Goal: Task Accomplishment & Management: Manage account settings

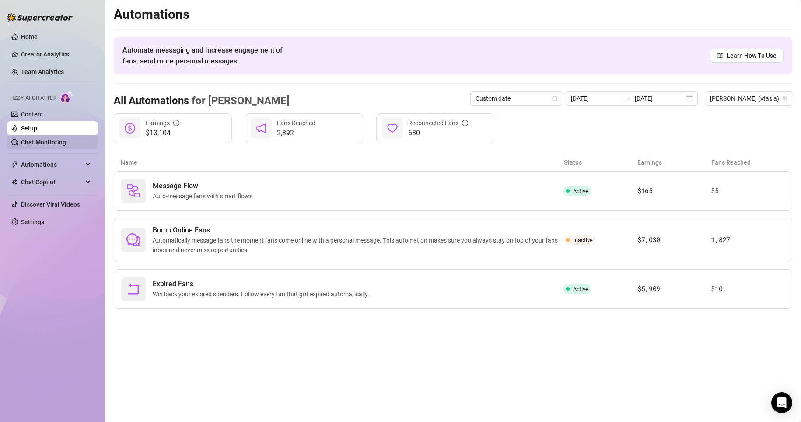
click at [32, 141] on link "Chat Monitoring" at bounding box center [43, 142] width 45 height 7
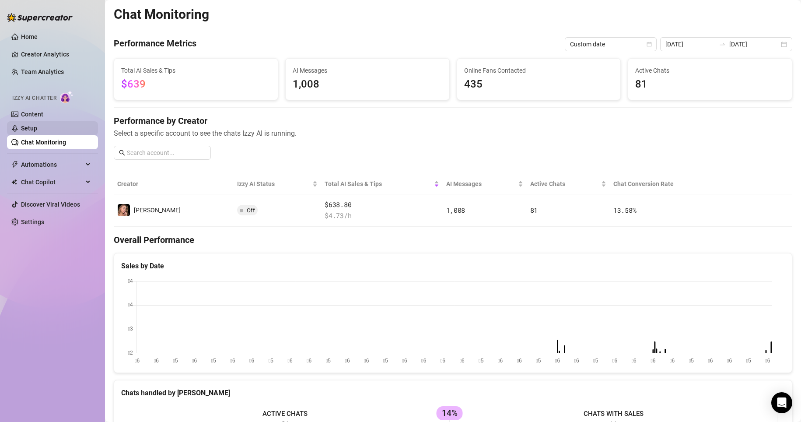
click at [28, 127] on link "Setup" at bounding box center [29, 128] width 16 height 7
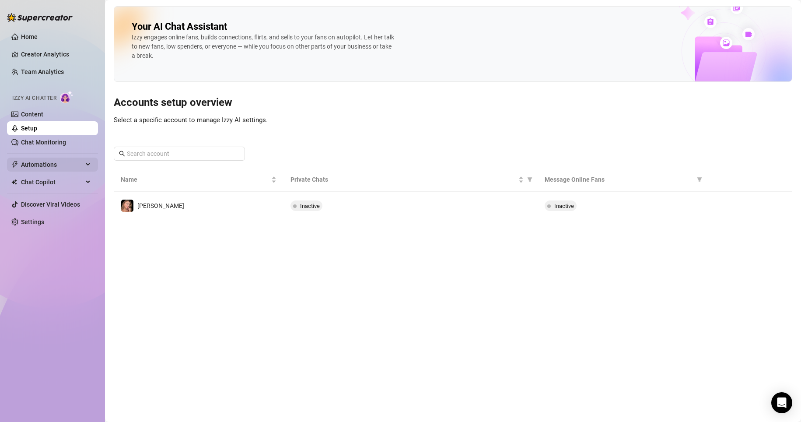
click at [35, 163] on span "Automations" at bounding box center [52, 165] width 62 height 14
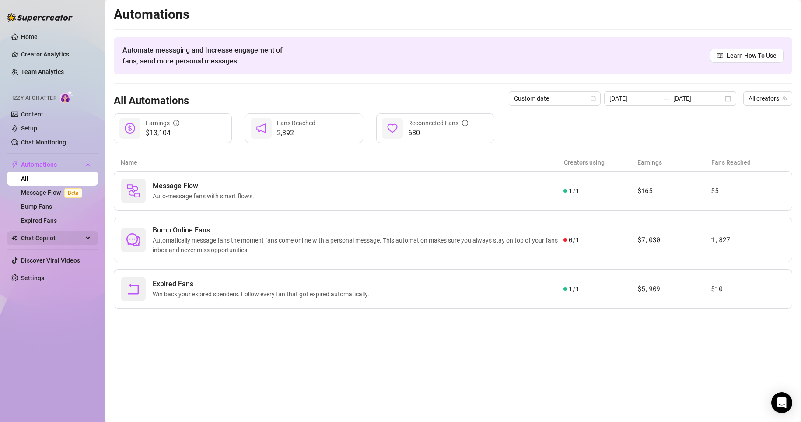
click at [42, 231] on ul "Home Creator Analytics Team Analytics Izzy AI Chatter Content Setup Chat Monito…" at bounding box center [52, 157] width 91 height 262
click at [48, 237] on span "Chat Copilot" at bounding box center [52, 238] width 62 height 14
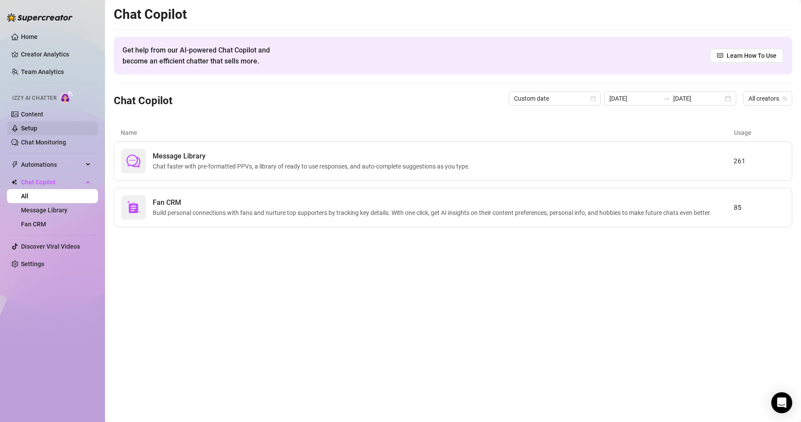
click at [35, 129] on link "Setup" at bounding box center [29, 128] width 16 height 7
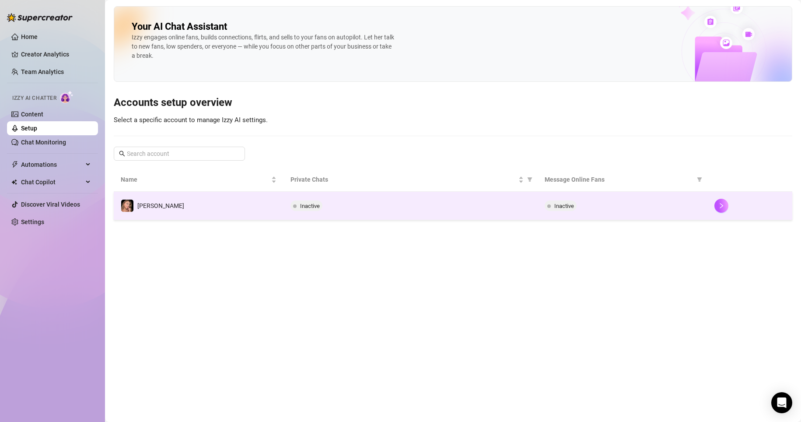
click at [515, 203] on div "Inactive" at bounding box center [411, 205] width 241 height 11
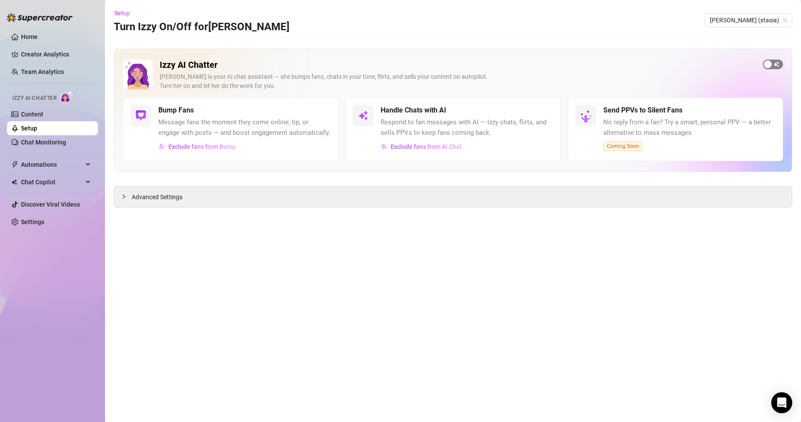
drag, startPoint x: 765, startPoint y: 60, endPoint x: 773, endPoint y: 64, distance: 8.6
click at [767, 61] on div "Izzy AI Chatter [PERSON_NAME] is your AI chat assistant — she bumps fans, chats…" at bounding box center [453, 79] width 660 height 38
click at [770, 68] on div "button" at bounding box center [768, 64] width 8 height 8
click at [355, 197] on div "Advanced Settings" at bounding box center [453, 196] width 678 height 21
click at [130, 197] on div at bounding box center [126, 197] width 11 height 10
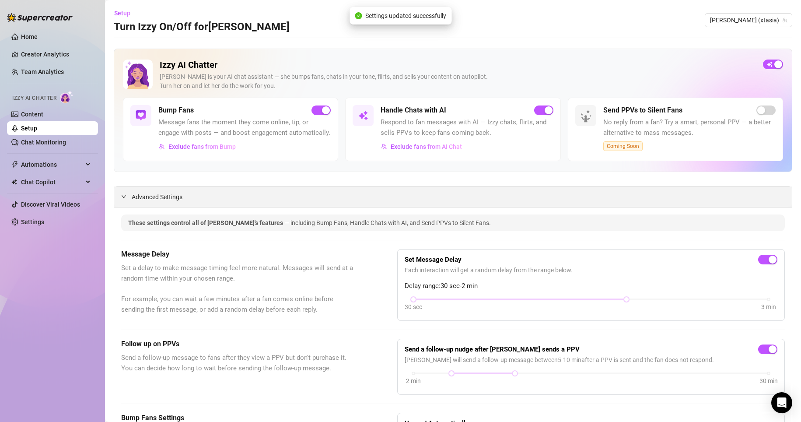
click at [140, 198] on div "Advanced Settings" at bounding box center [453, 196] width 678 height 21
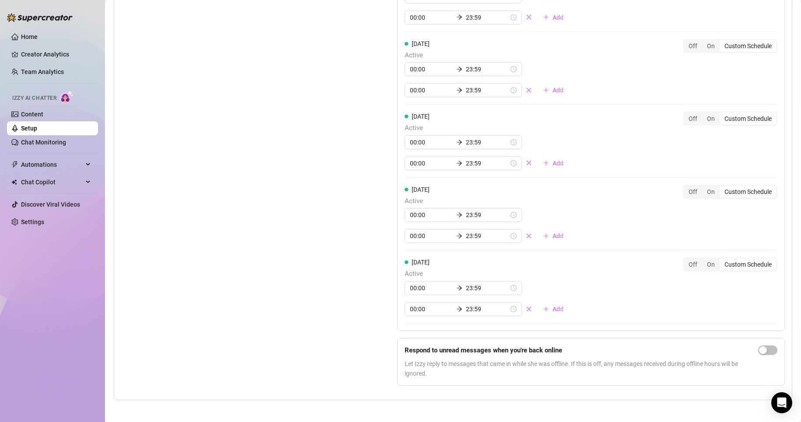
scroll to position [799, 0]
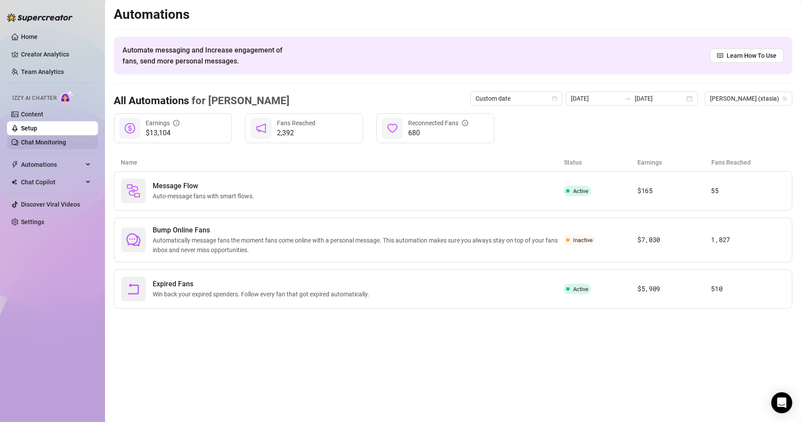
click at [39, 139] on link "Chat Monitoring" at bounding box center [43, 142] width 45 height 7
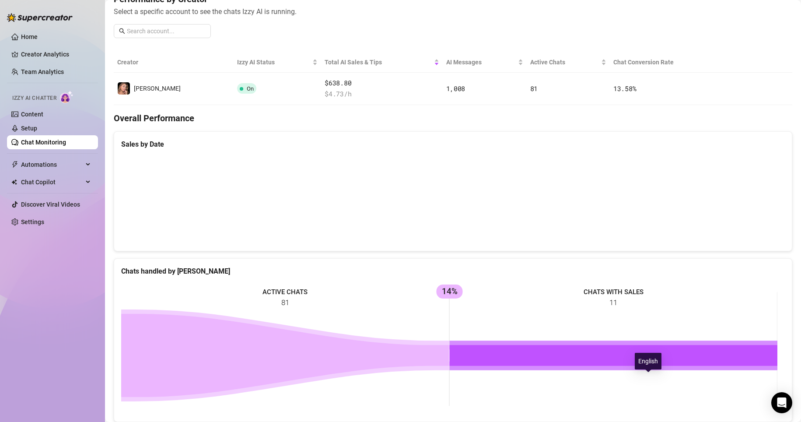
scroll to position [109, 0]
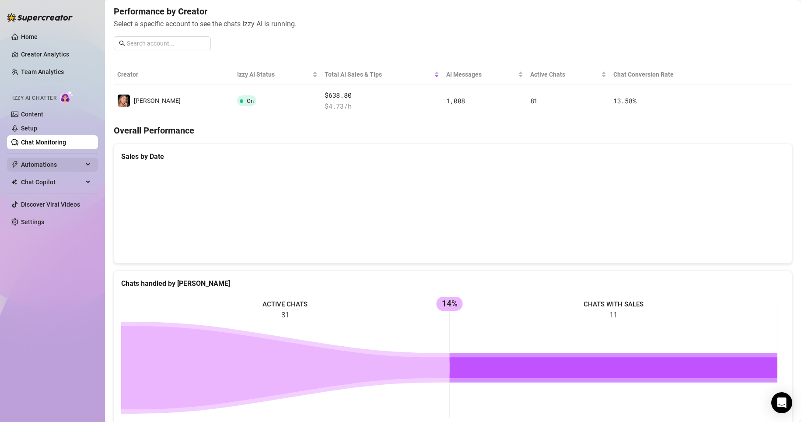
click at [43, 161] on span "Automations" at bounding box center [52, 165] width 62 height 14
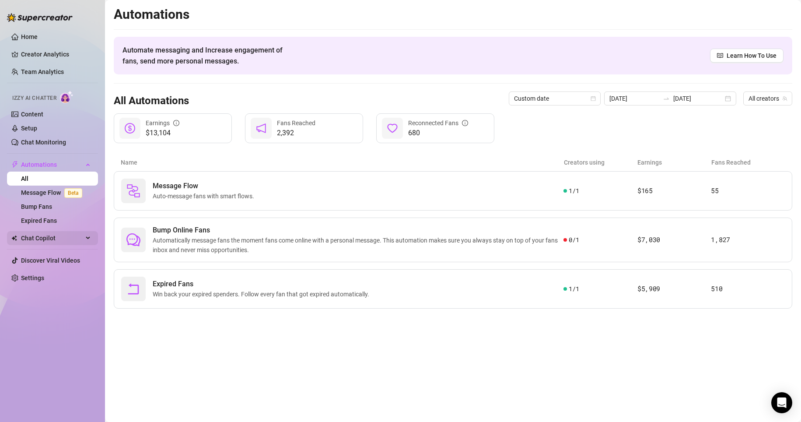
click at [45, 236] on span "Chat Copilot" at bounding box center [52, 238] width 62 height 14
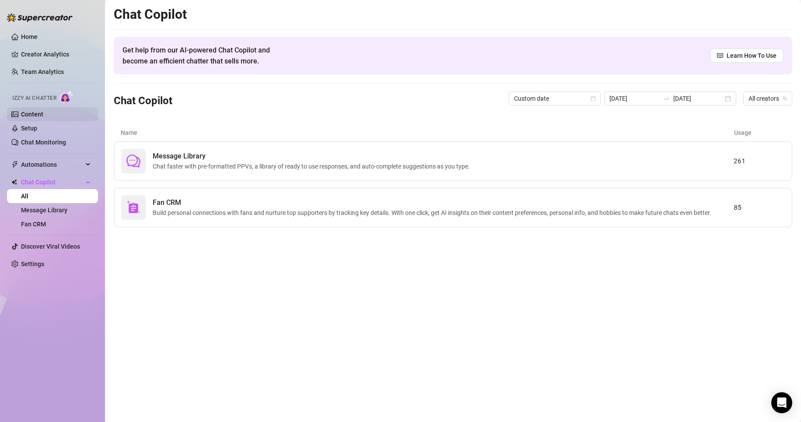
click at [38, 115] on link "Content" at bounding box center [32, 114] width 22 height 7
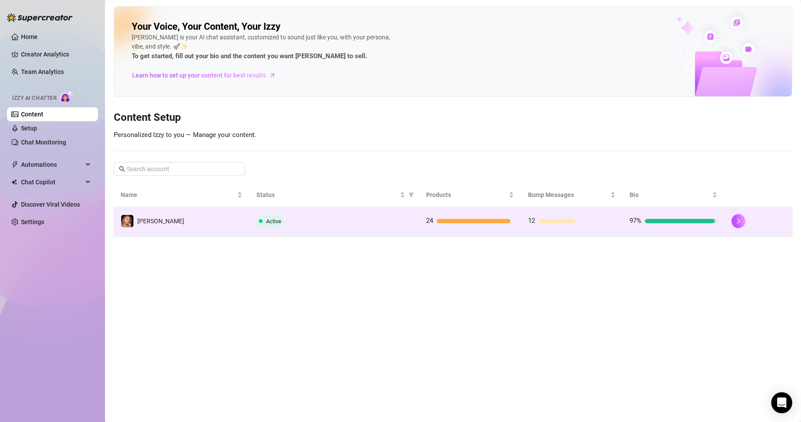
click at [439, 216] on div "24" at bounding box center [470, 221] width 88 height 11
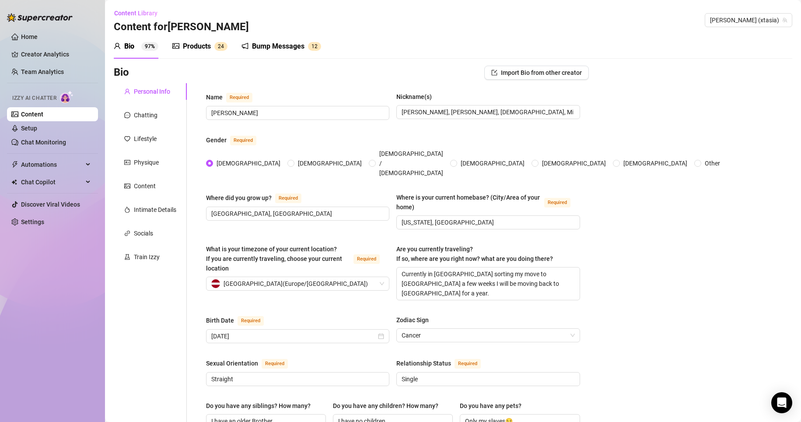
click at [260, 50] on div "Bump Messages" at bounding box center [278, 46] width 53 height 11
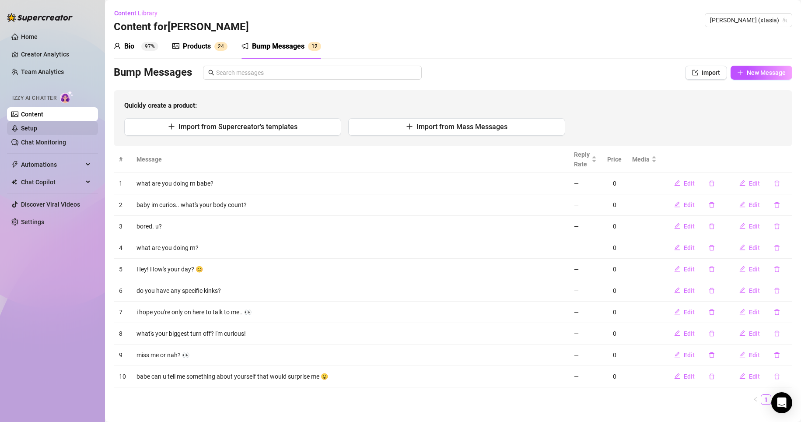
click at [35, 132] on link "Setup" at bounding box center [29, 128] width 16 height 7
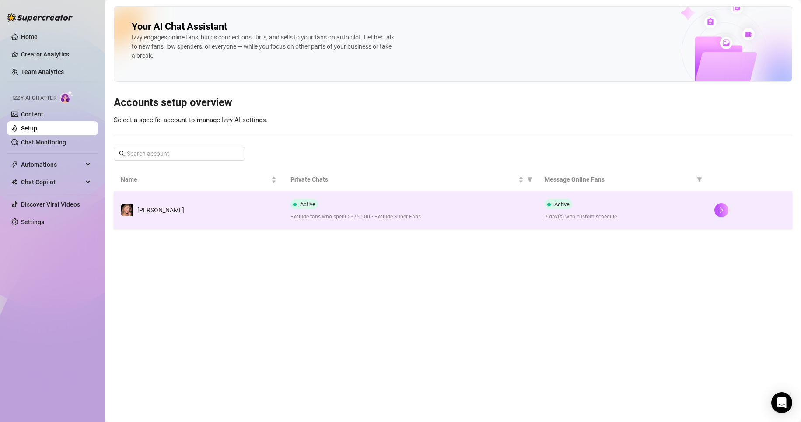
click at [259, 212] on td "[PERSON_NAME]" at bounding box center [199, 210] width 170 height 37
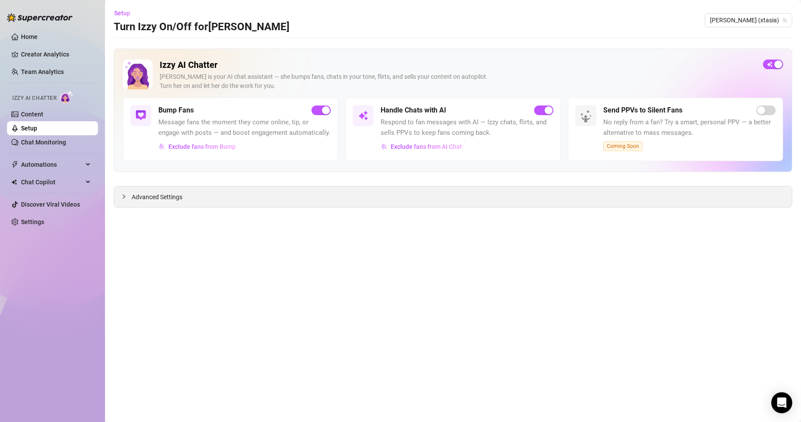
click at [153, 198] on span "Advanced Settings" at bounding box center [157, 197] width 51 height 10
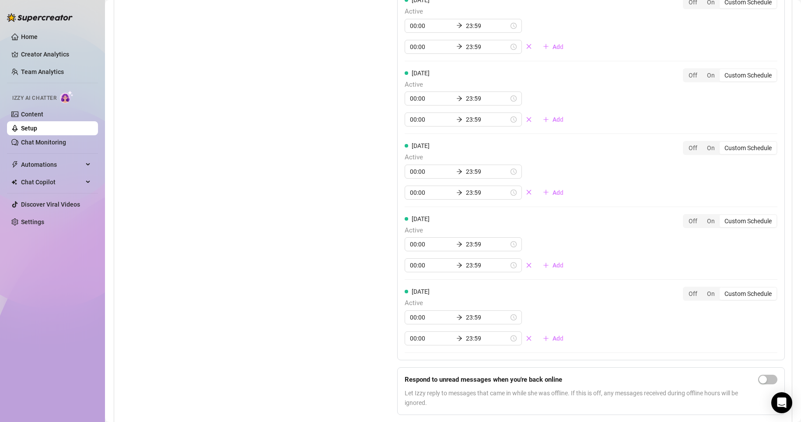
scroll to position [799, 0]
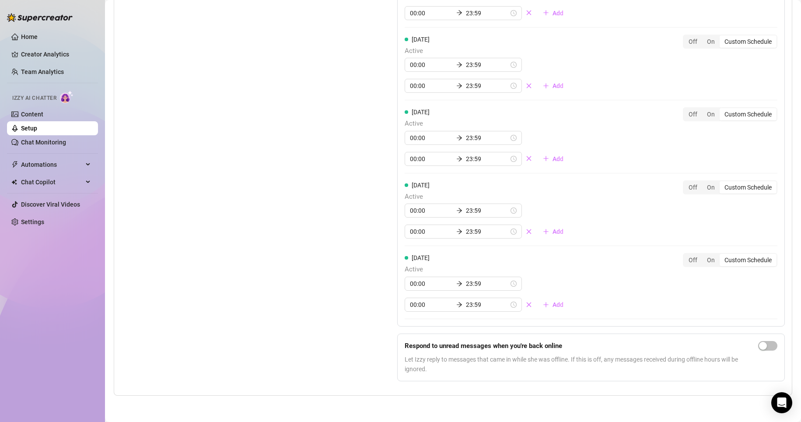
drag, startPoint x: 756, startPoint y: 347, endPoint x: 307, endPoint y: 341, distance: 449.0
click at [307, 341] on div "Set Active Hours (Izzy Availability) Set specific hours when Izzy engaging with…" at bounding box center [453, 98] width 664 height 580
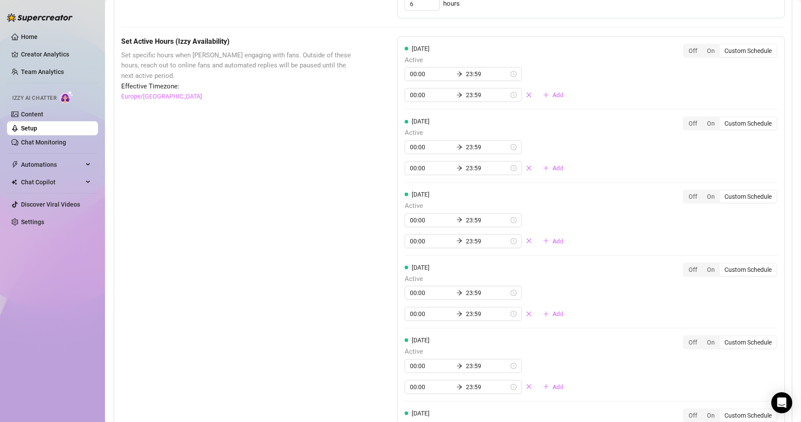
scroll to position [493, 0]
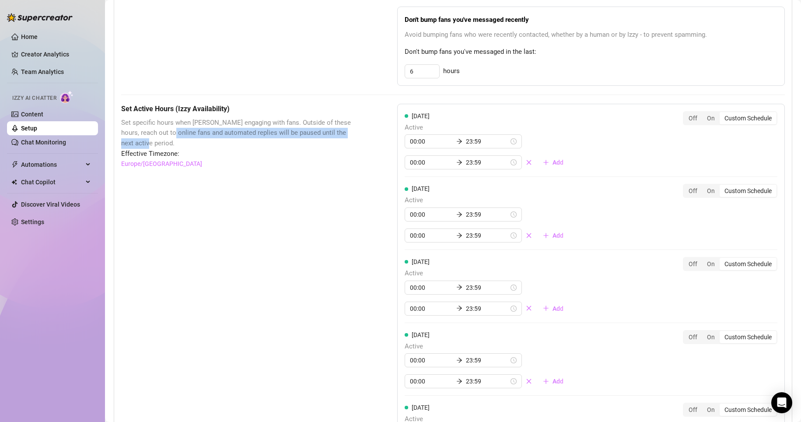
drag, startPoint x: 162, startPoint y: 143, endPoint x: 305, endPoint y: 149, distance: 142.4
click at [304, 149] on span "Set specific hours when [PERSON_NAME] engaging with fans. Outside of these hour…" at bounding box center [237, 133] width 232 height 31
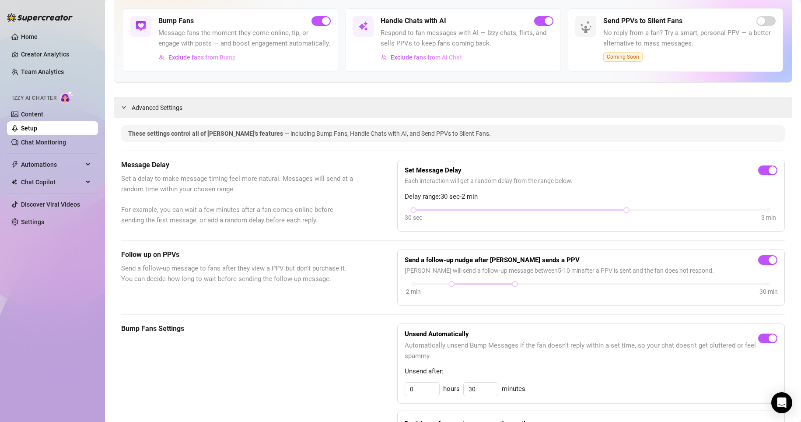
scroll to position [0, 0]
